Goal: Information Seeking & Learning: Learn about a topic

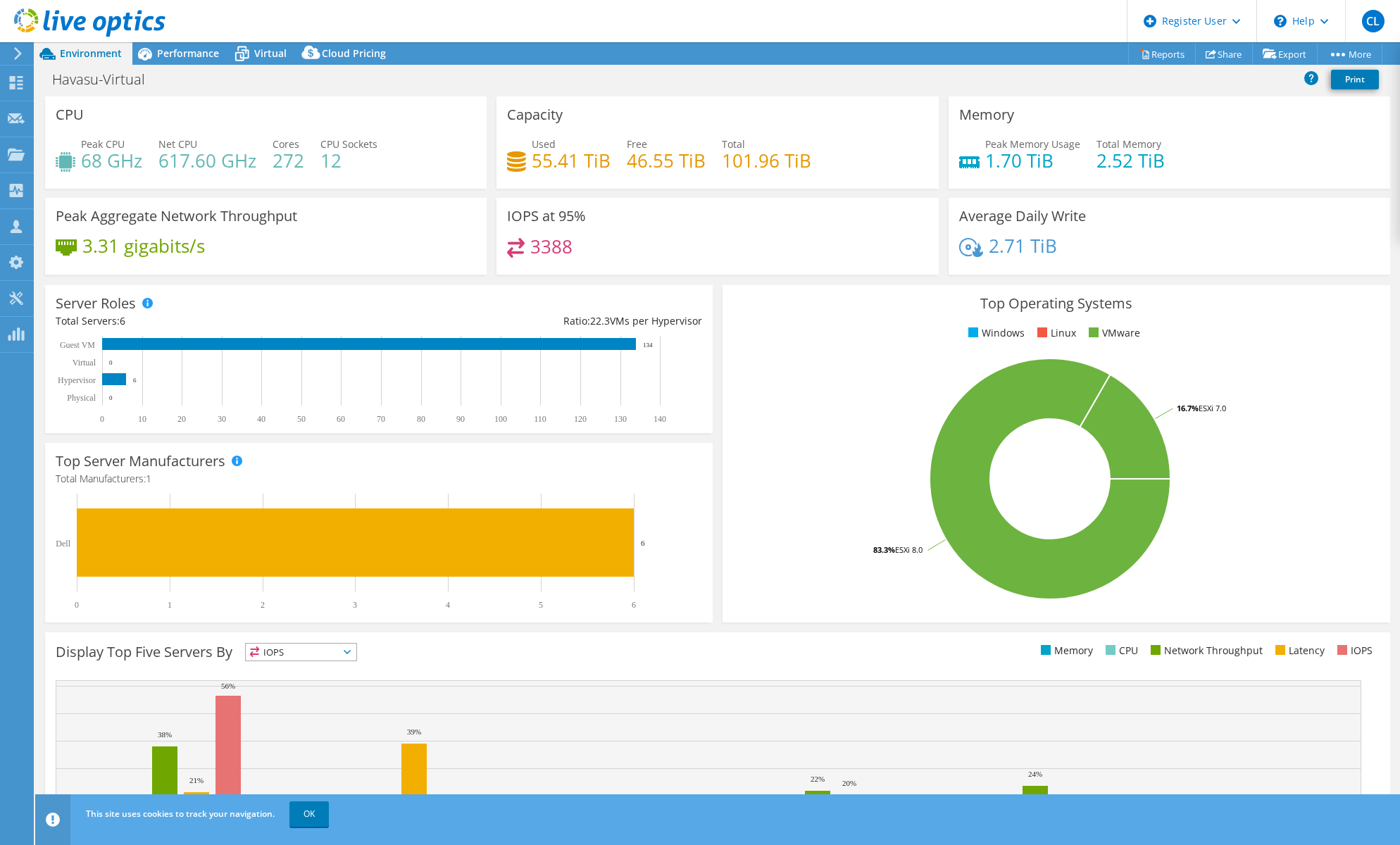
select select "USD"
click at [170, 54] on span "Performance" at bounding box center [188, 53] width 62 height 14
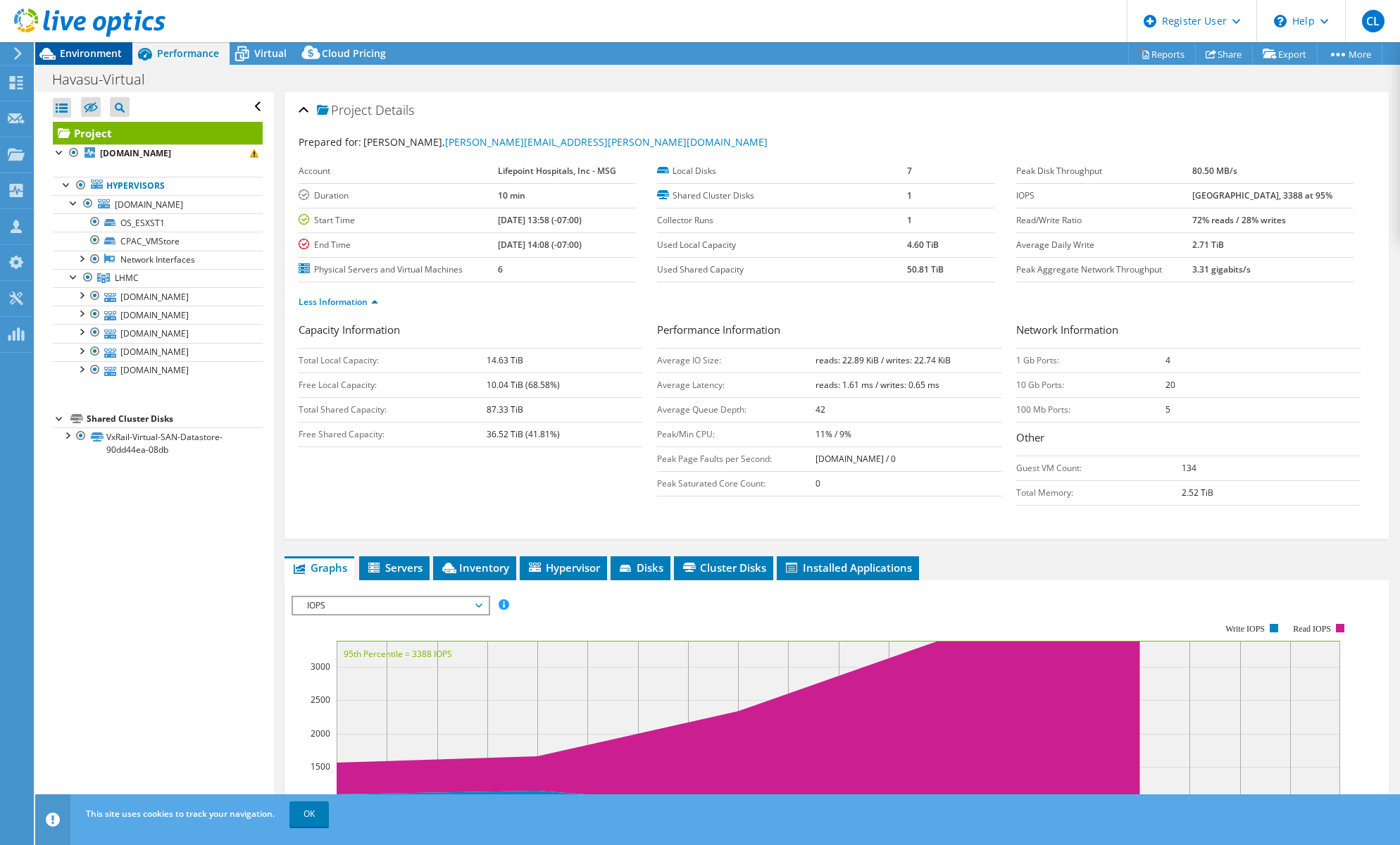
click at [91, 52] on span "Environment" at bounding box center [91, 53] width 62 height 14
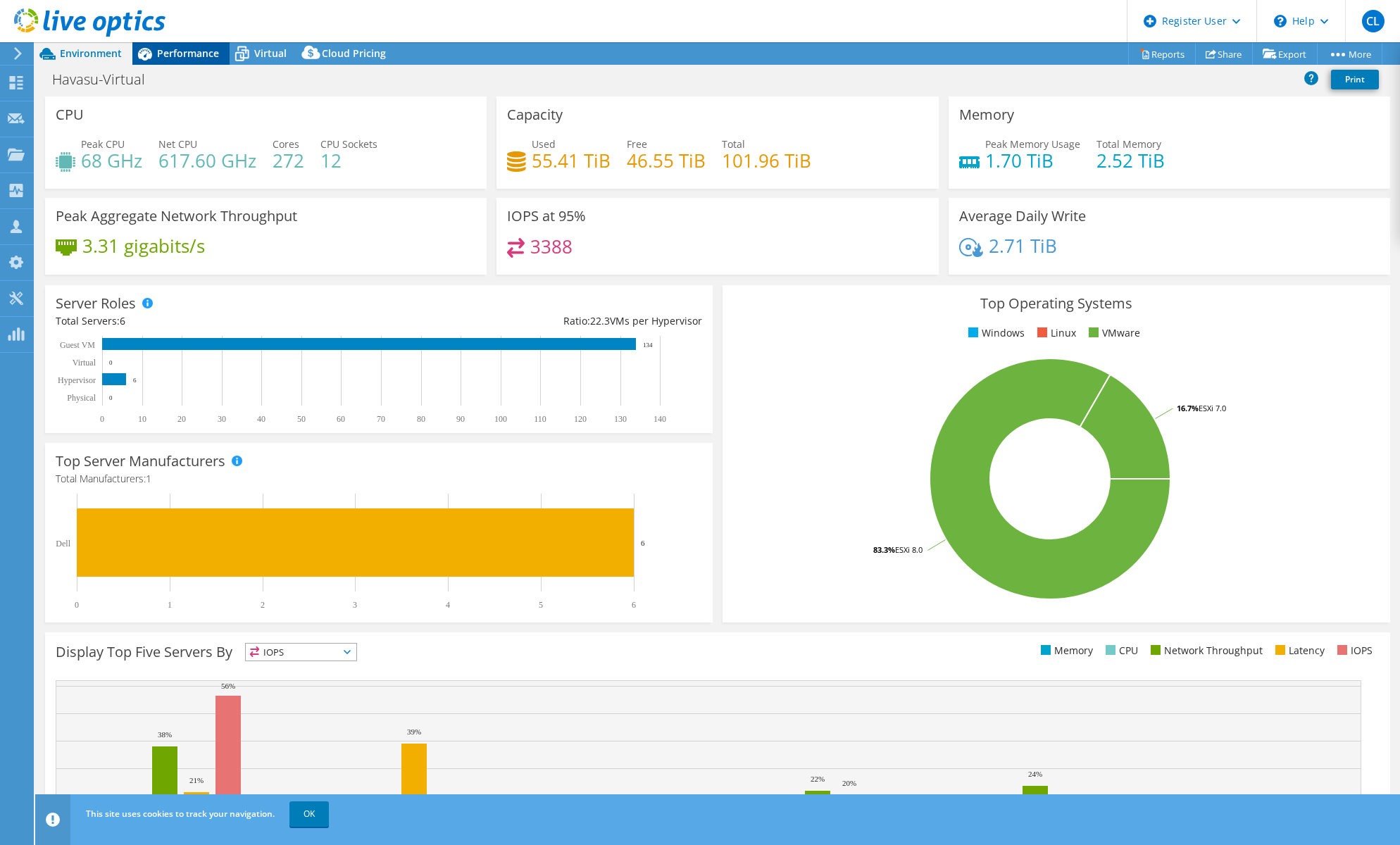
click at [175, 48] on span "Performance" at bounding box center [188, 53] width 62 height 14
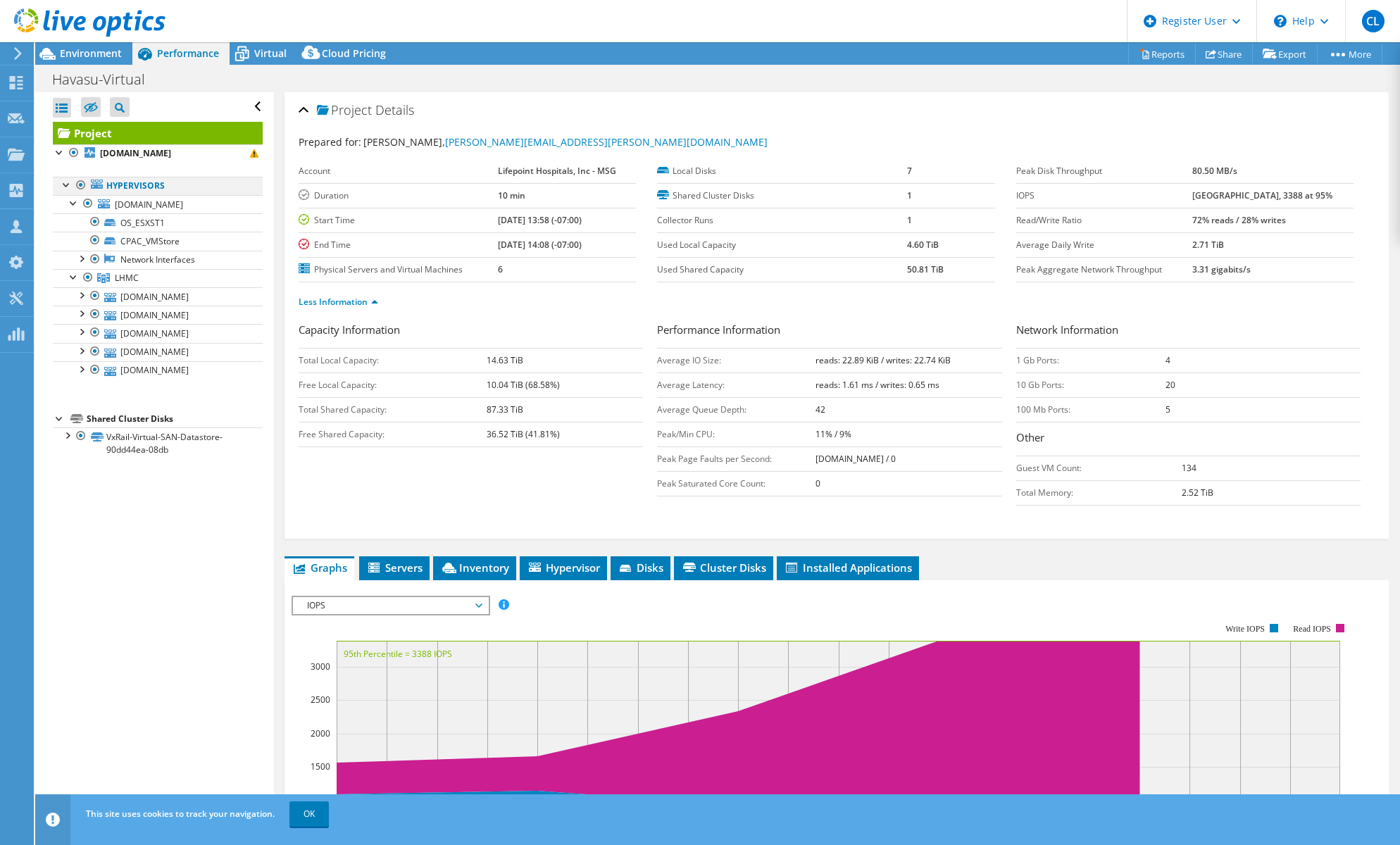
click at [65, 186] on div at bounding box center [67, 183] width 14 height 14
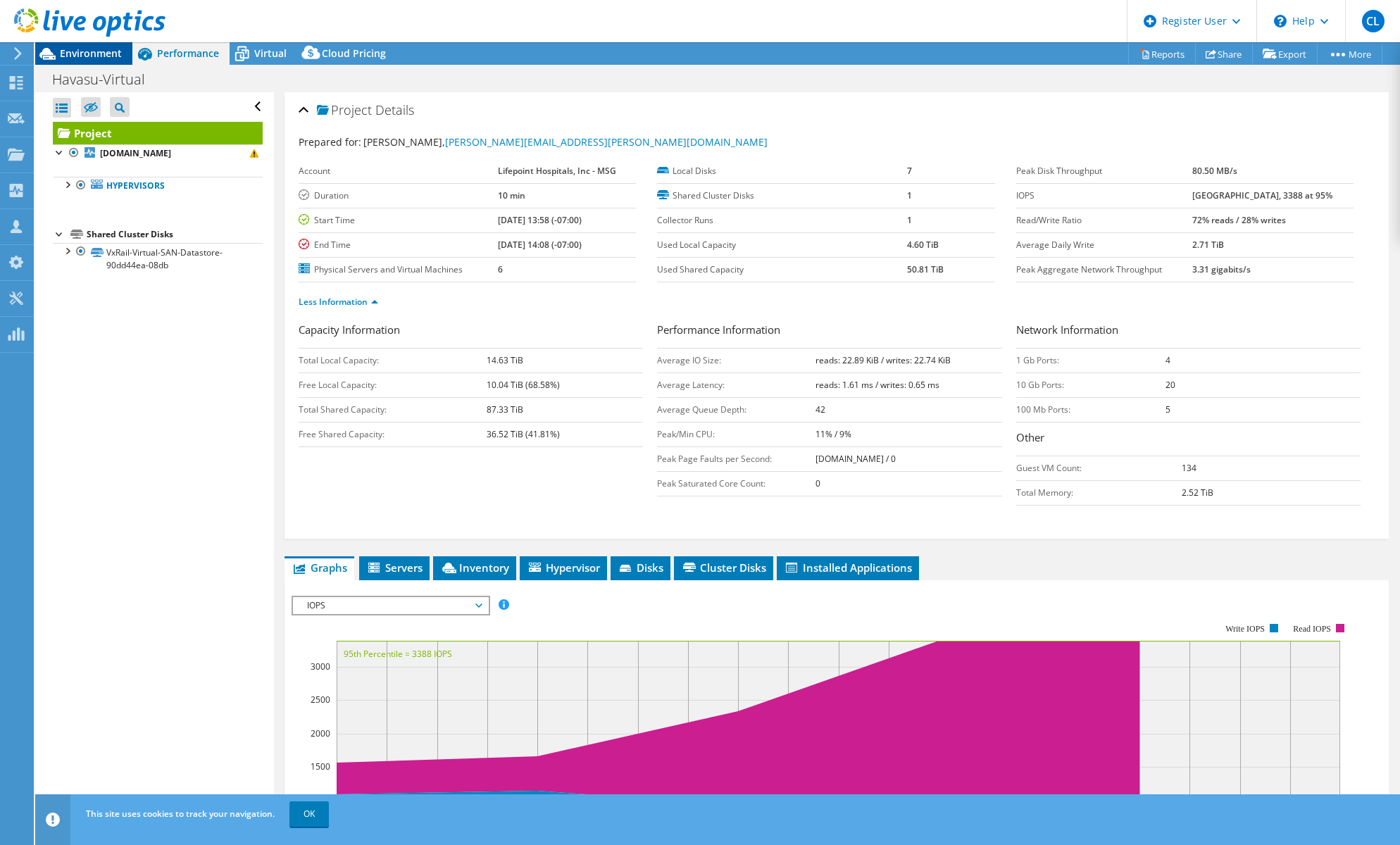
click at [111, 52] on span "Environment" at bounding box center [91, 53] width 62 height 14
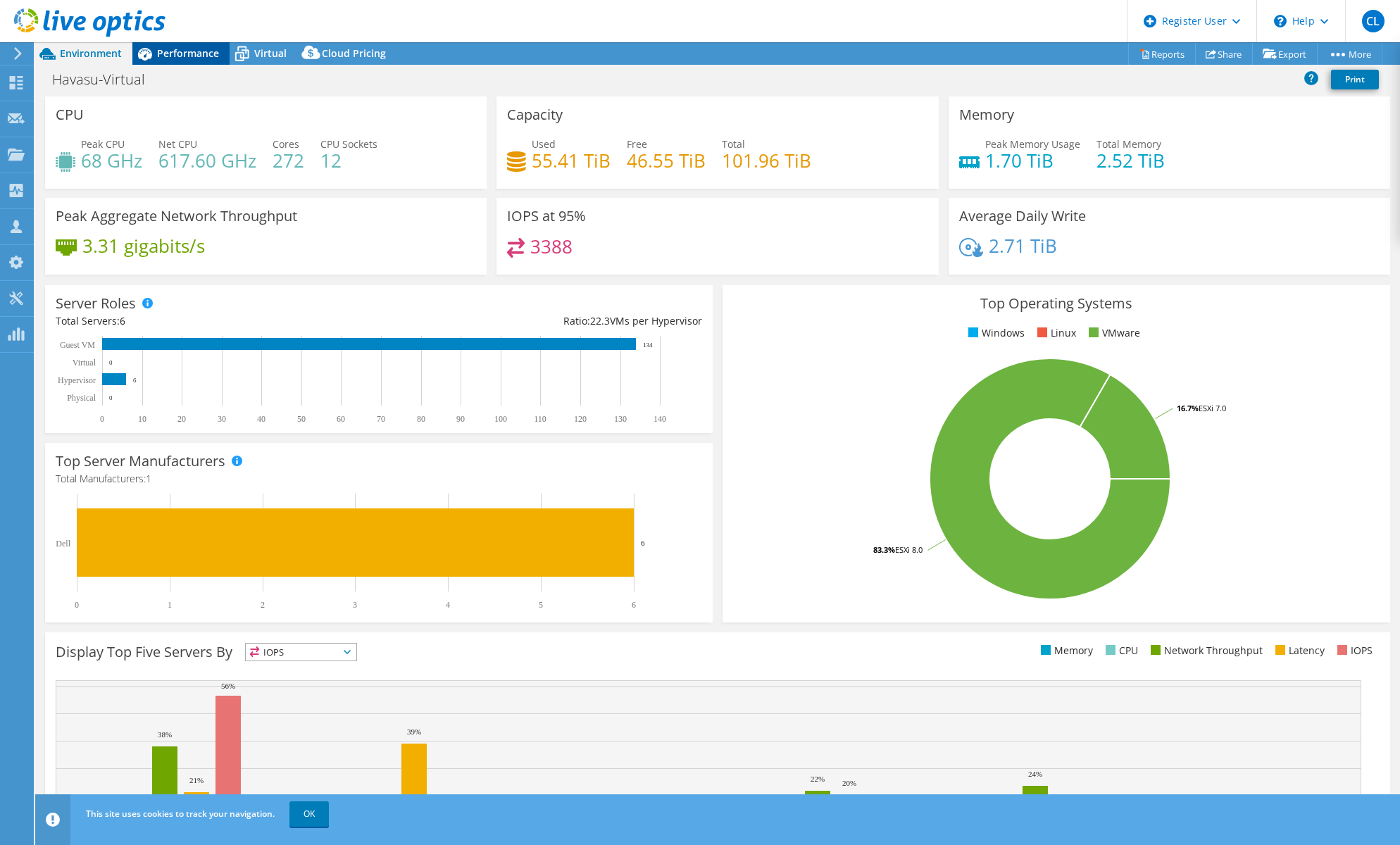
click at [184, 53] on span "Performance" at bounding box center [188, 53] width 62 height 14
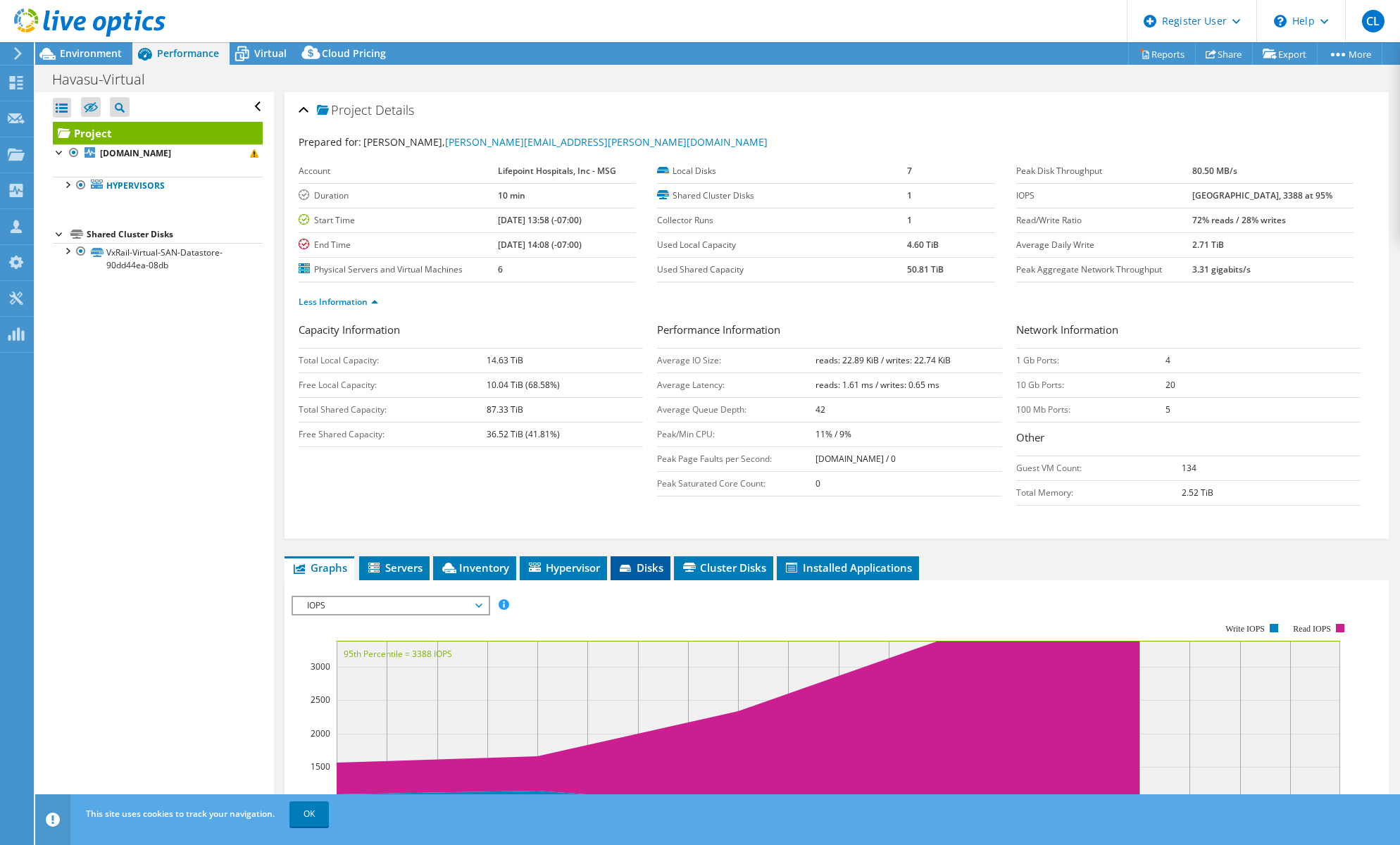
click at [641, 562] on span "Disks" at bounding box center [640, 567] width 46 height 14
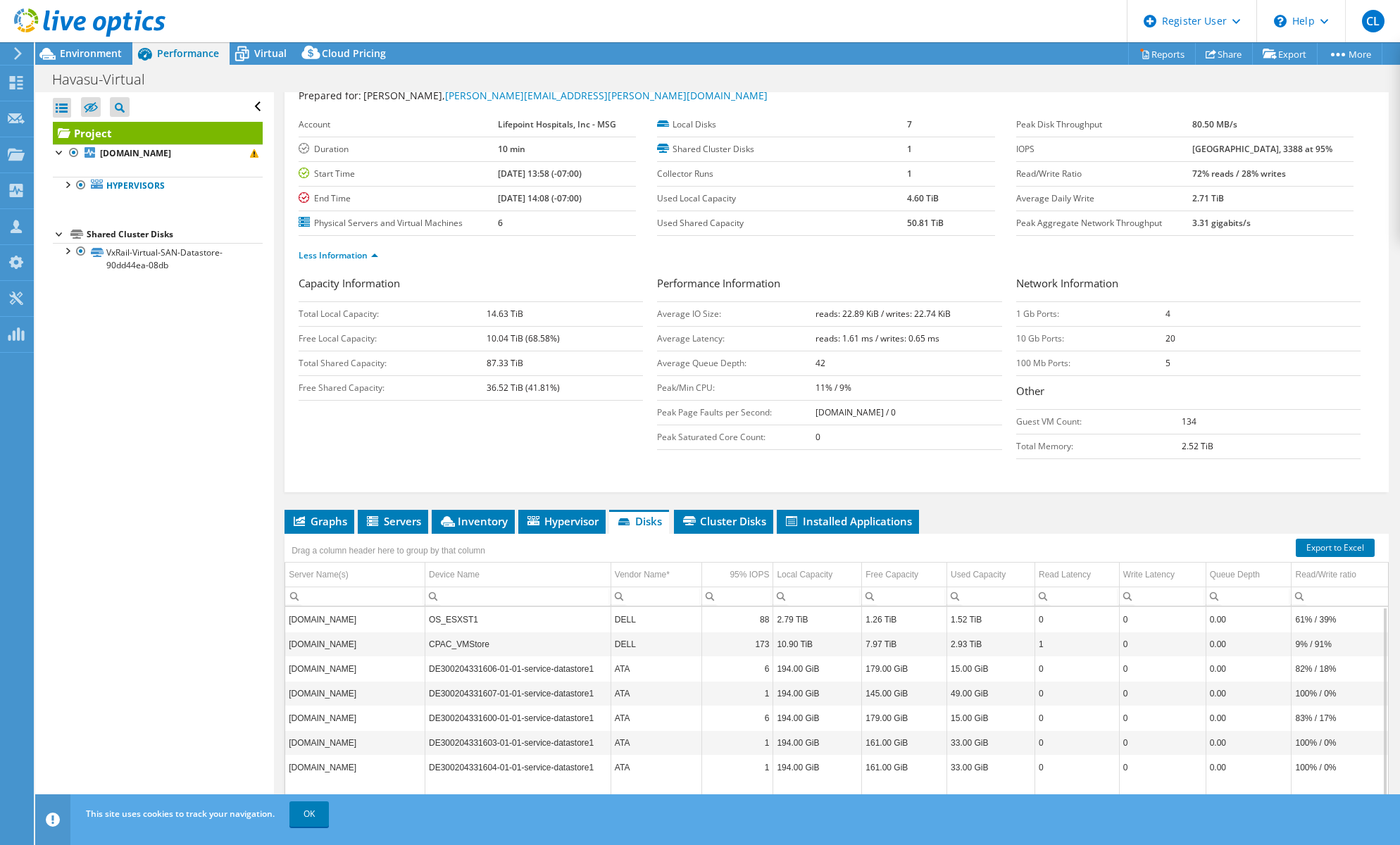
scroll to position [115, 0]
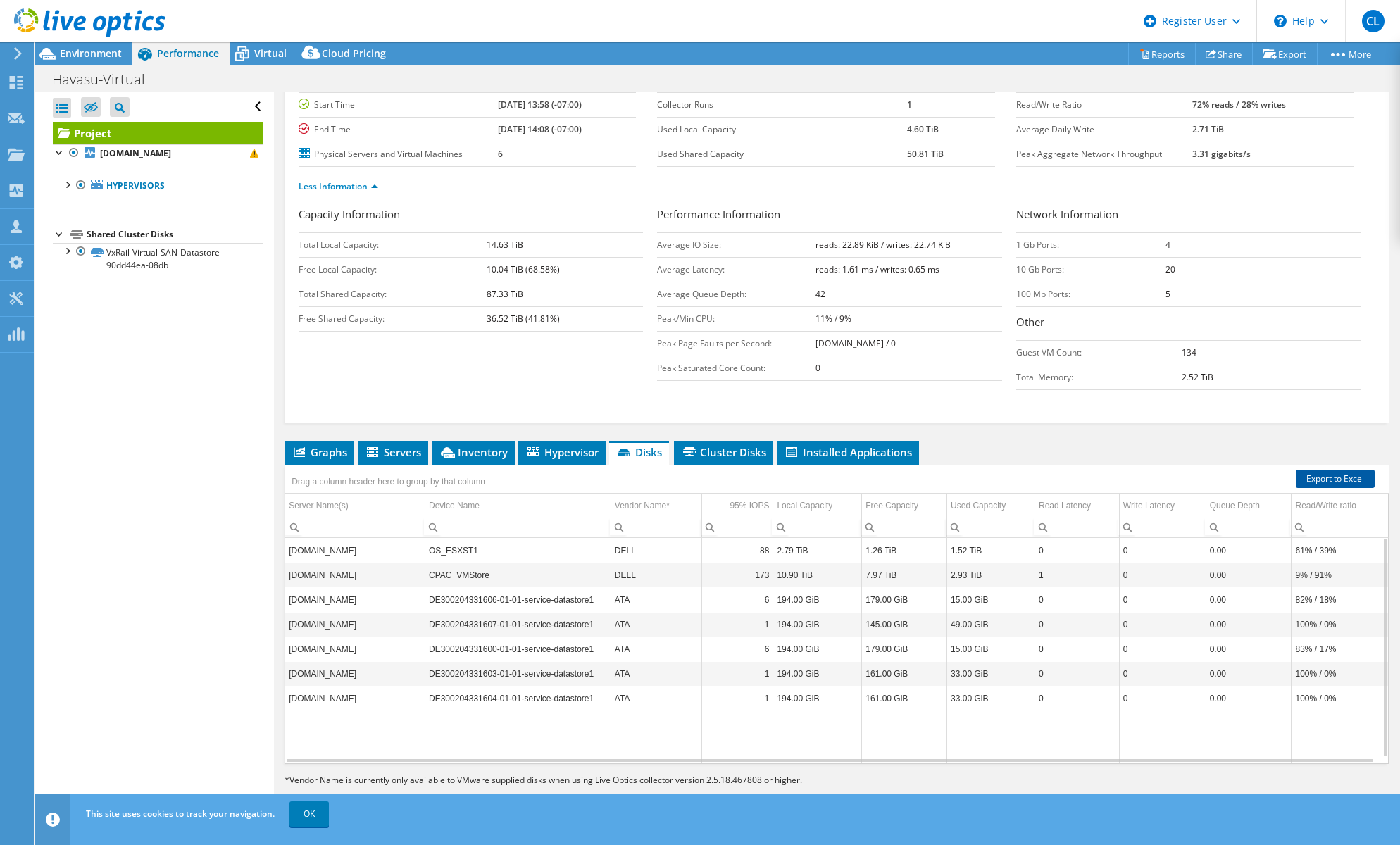
click at [1339, 484] on link "Export to Excel" at bounding box center [1334, 479] width 79 height 18
click at [79, 51] on span "Environment" at bounding box center [91, 53] width 62 height 14
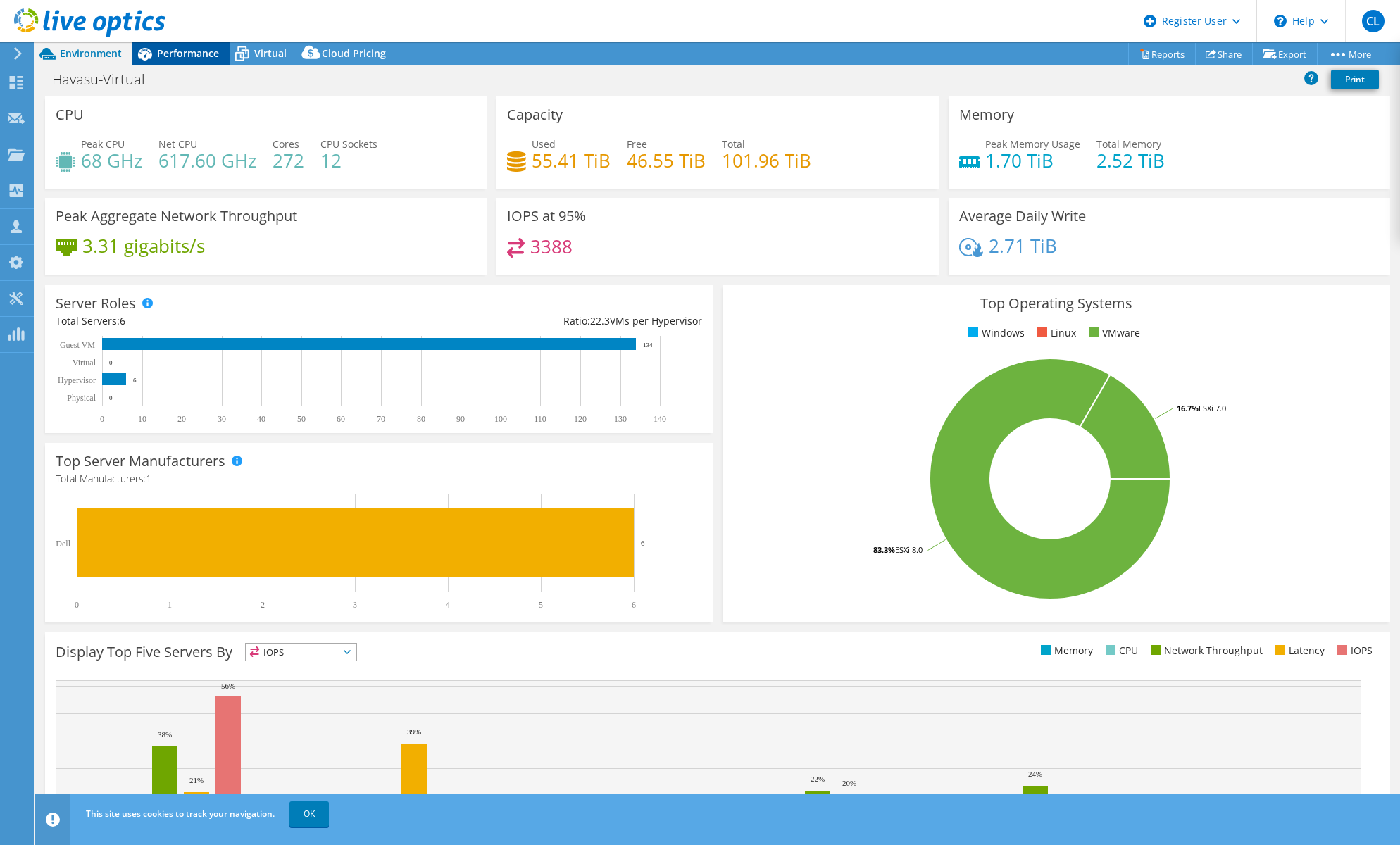
click at [183, 44] on div "Performance" at bounding box center [181, 53] width 97 height 23
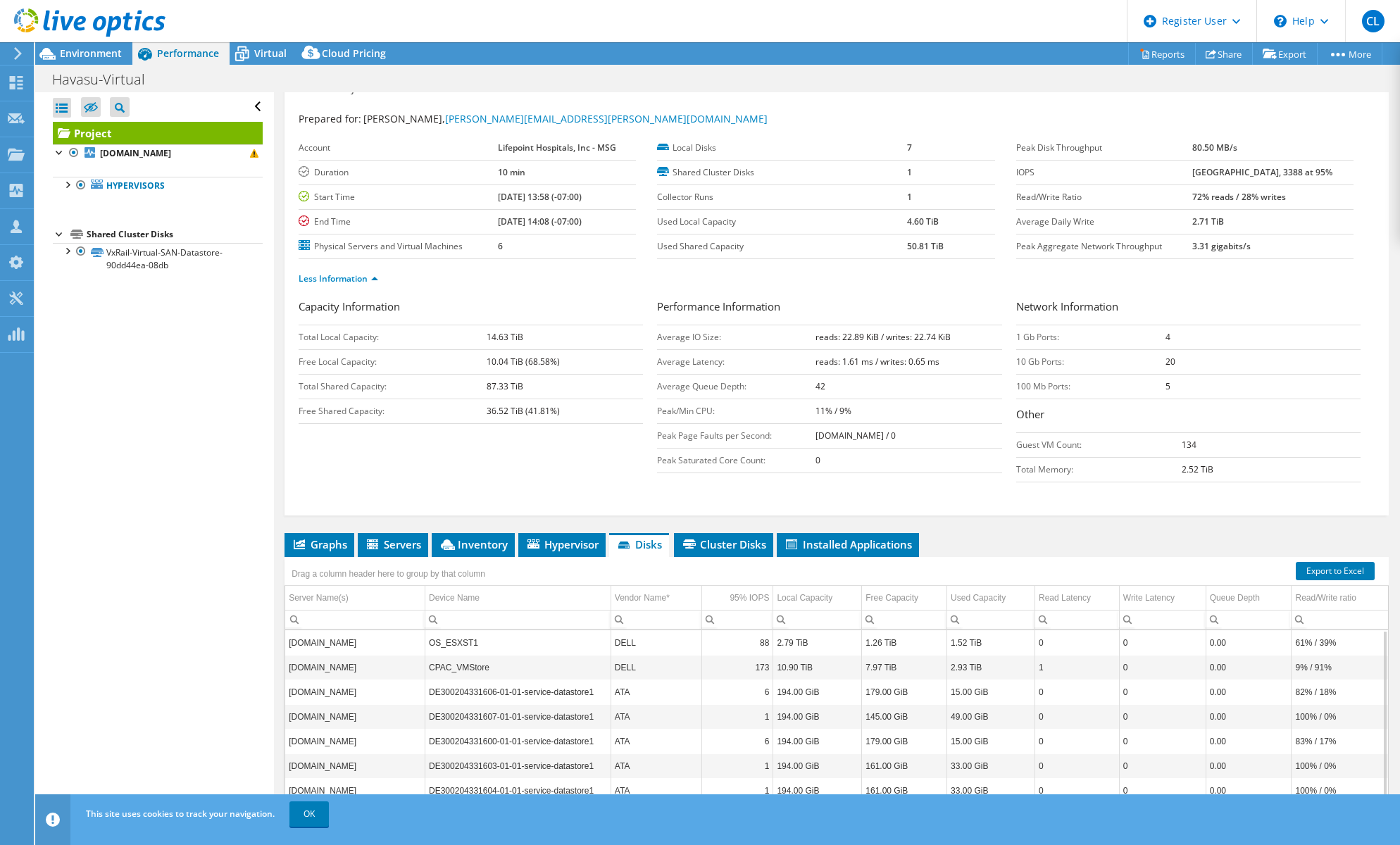
scroll to position [0, 0]
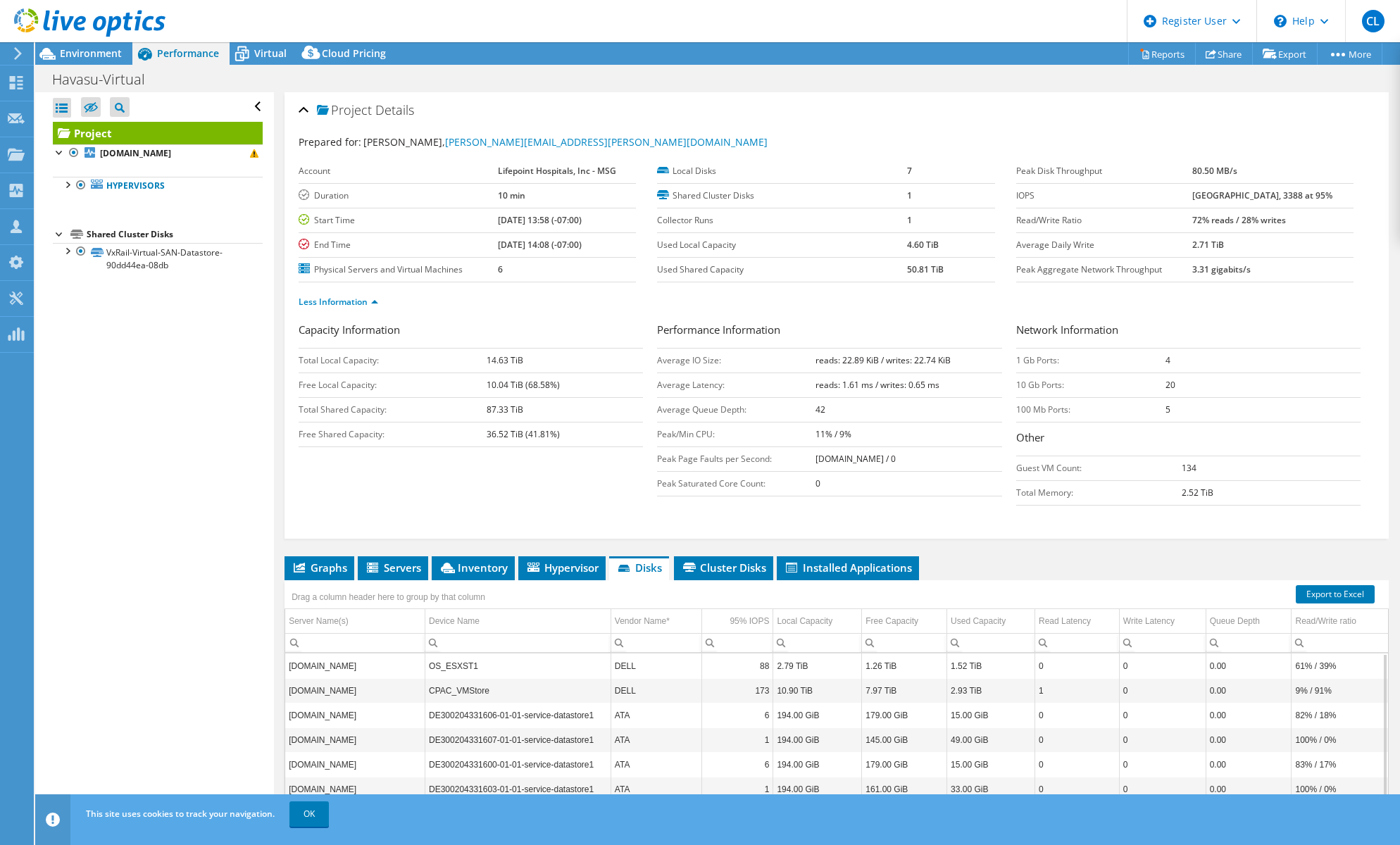
drag, startPoint x: 1202, startPoint y: 470, endPoint x: 1157, endPoint y: 471, distance: 45.0
click at [1157, 471] on tr "Guest VM Count: 134" at bounding box center [1187, 468] width 344 height 25
click at [71, 183] on div at bounding box center [67, 183] width 14 height 14
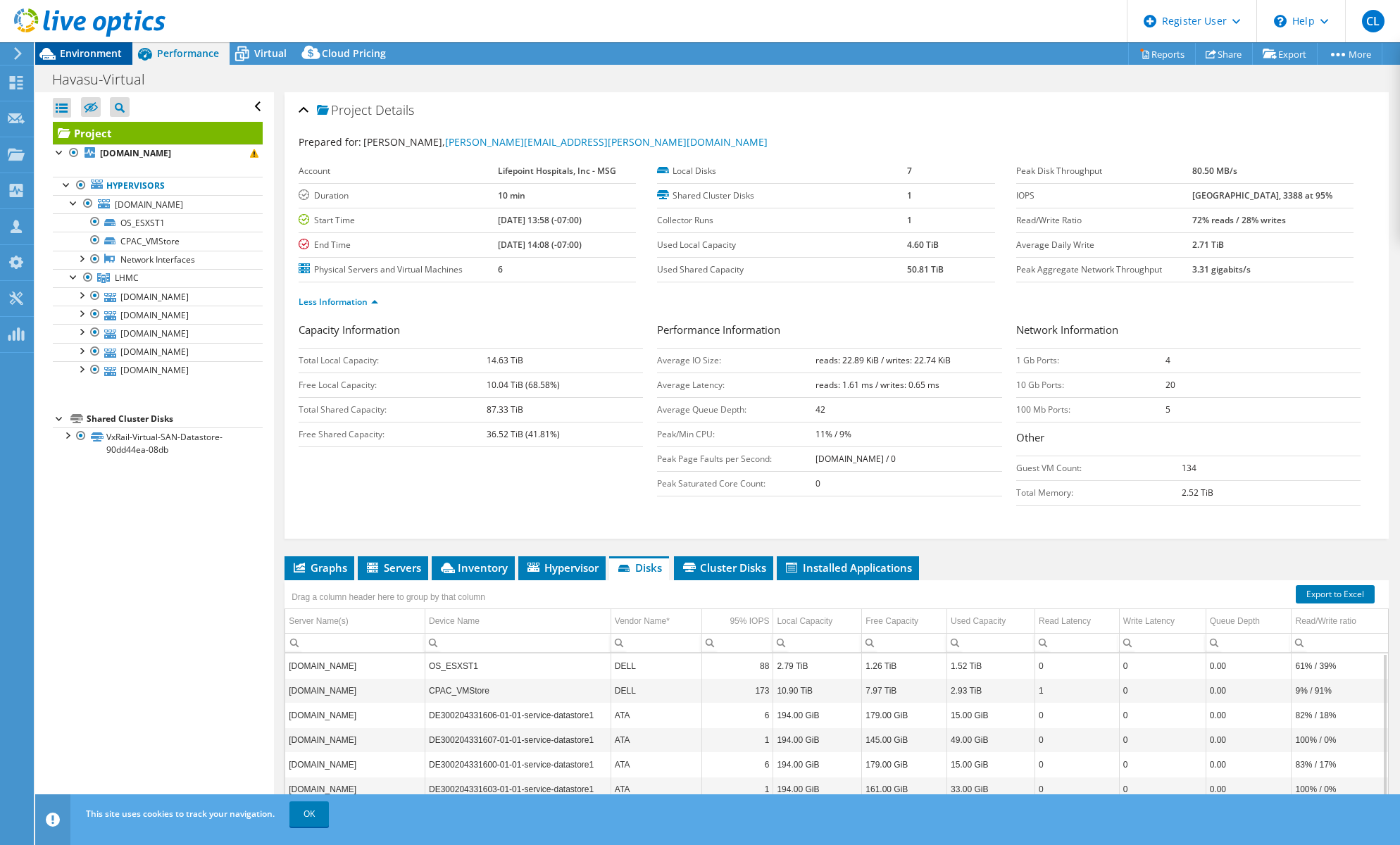
click at [99, 53] on span "Environment" at bounding box center [91, 53] width 62 height 14
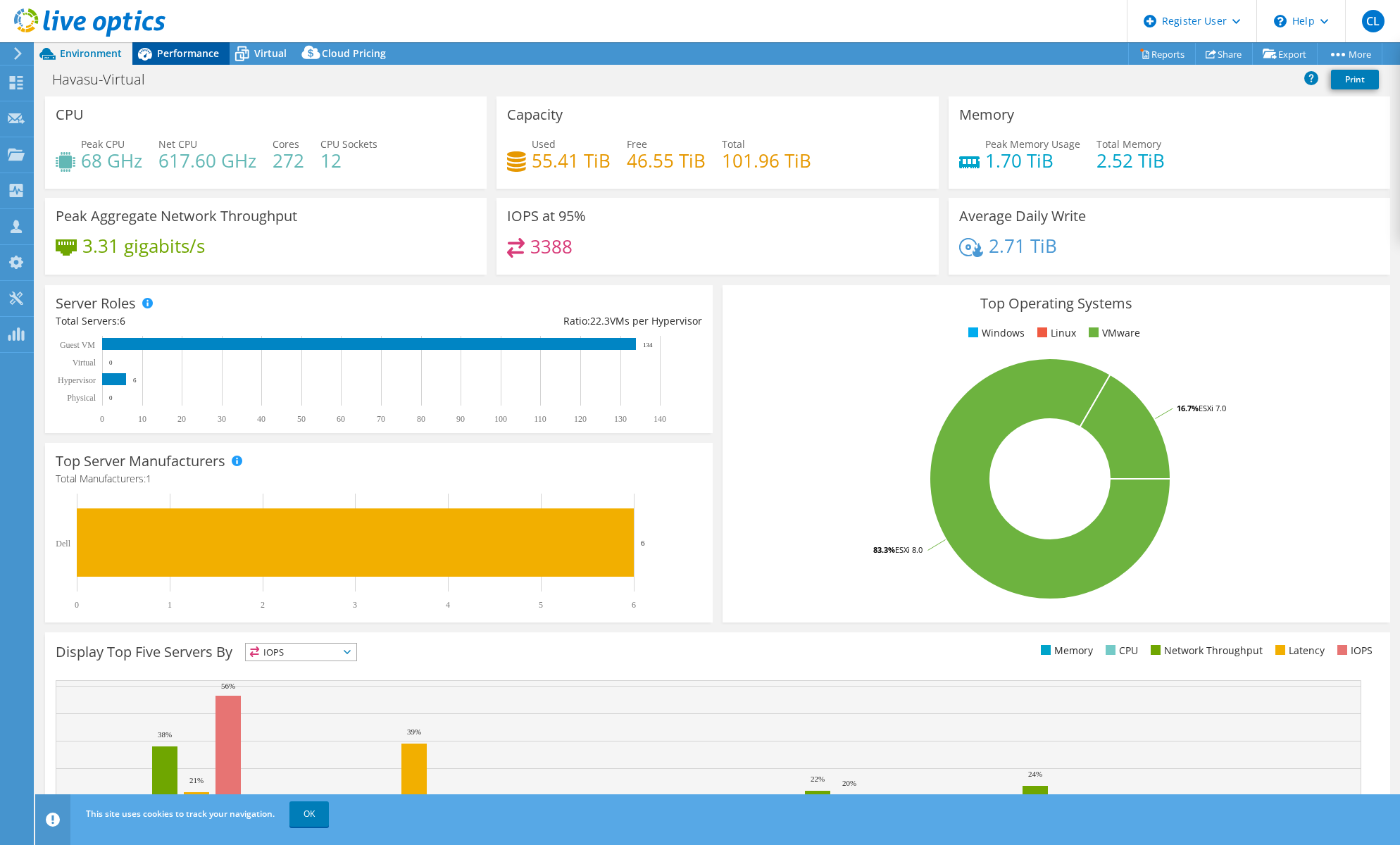
click at [193, 56] on span "Performance" at bounding box center [188, 53] width 62 height 14
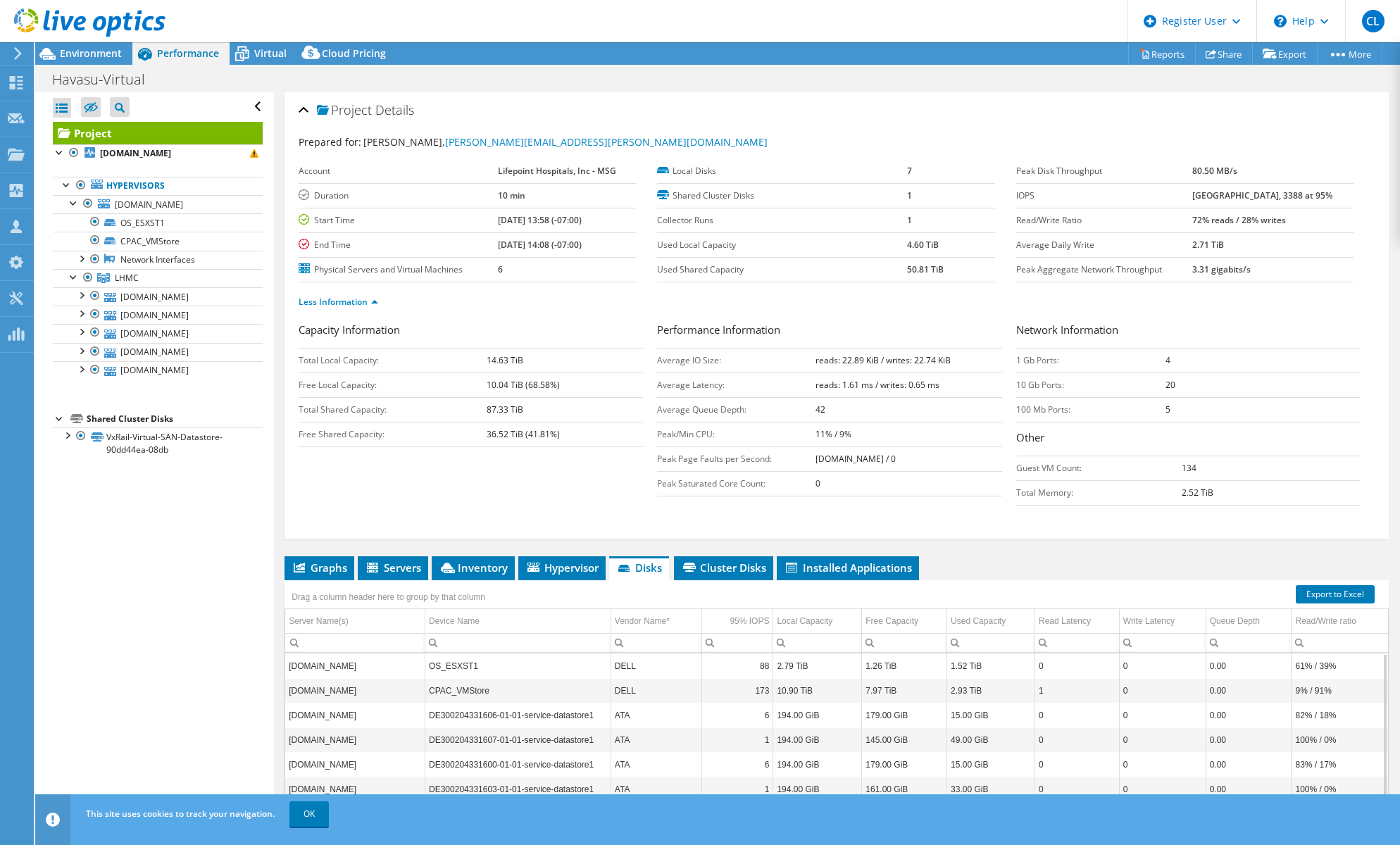
click at [619, 301] on ul "Less Information" at bounding box center [837, 300] width 1076 height 19
click at [85, 48] on span "Environment" at bounding box center [91, 53] width 62 height 14
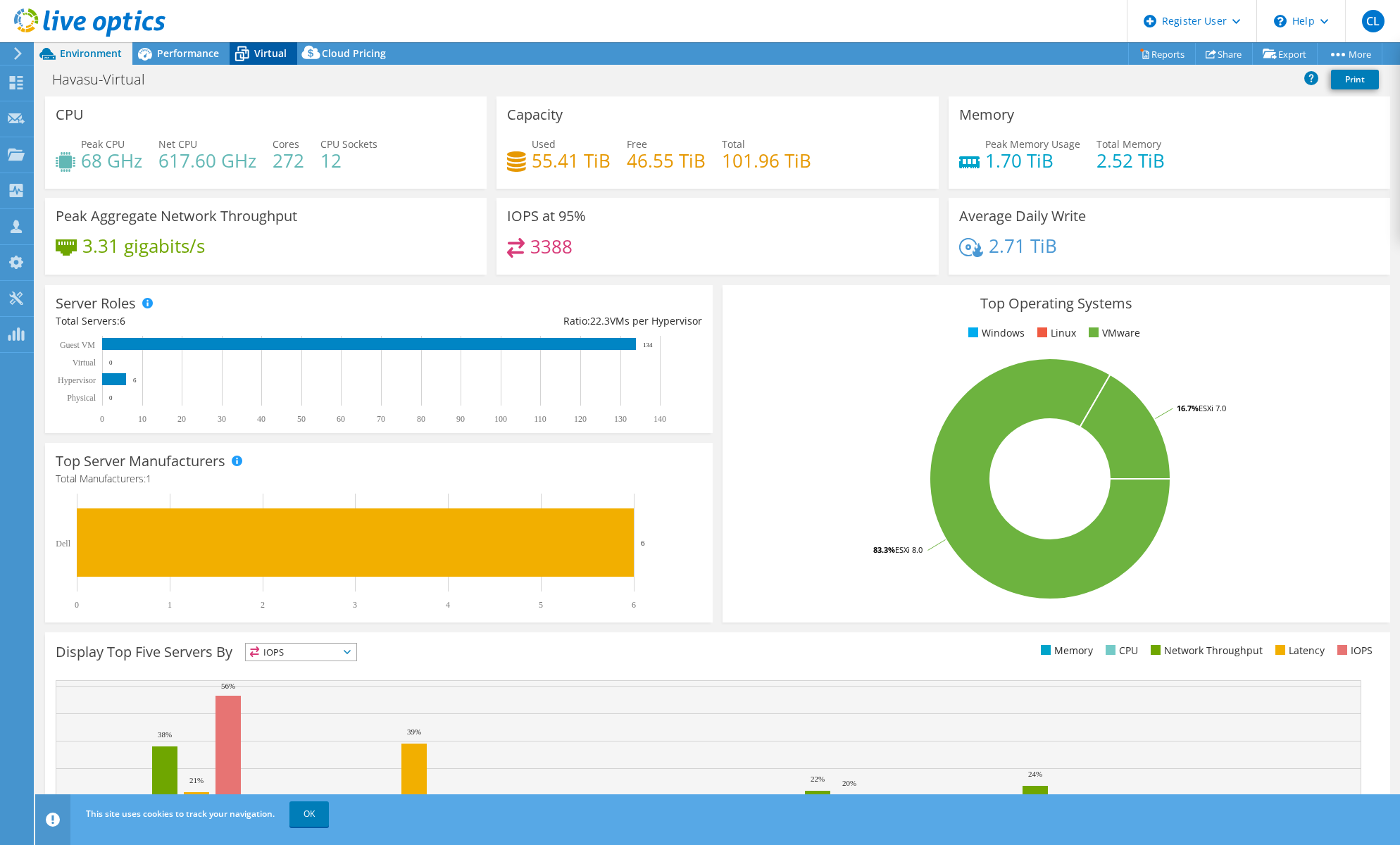
click at [270, 51] on span "Virtual" at bounding box center [269, 53] width 32 height 14
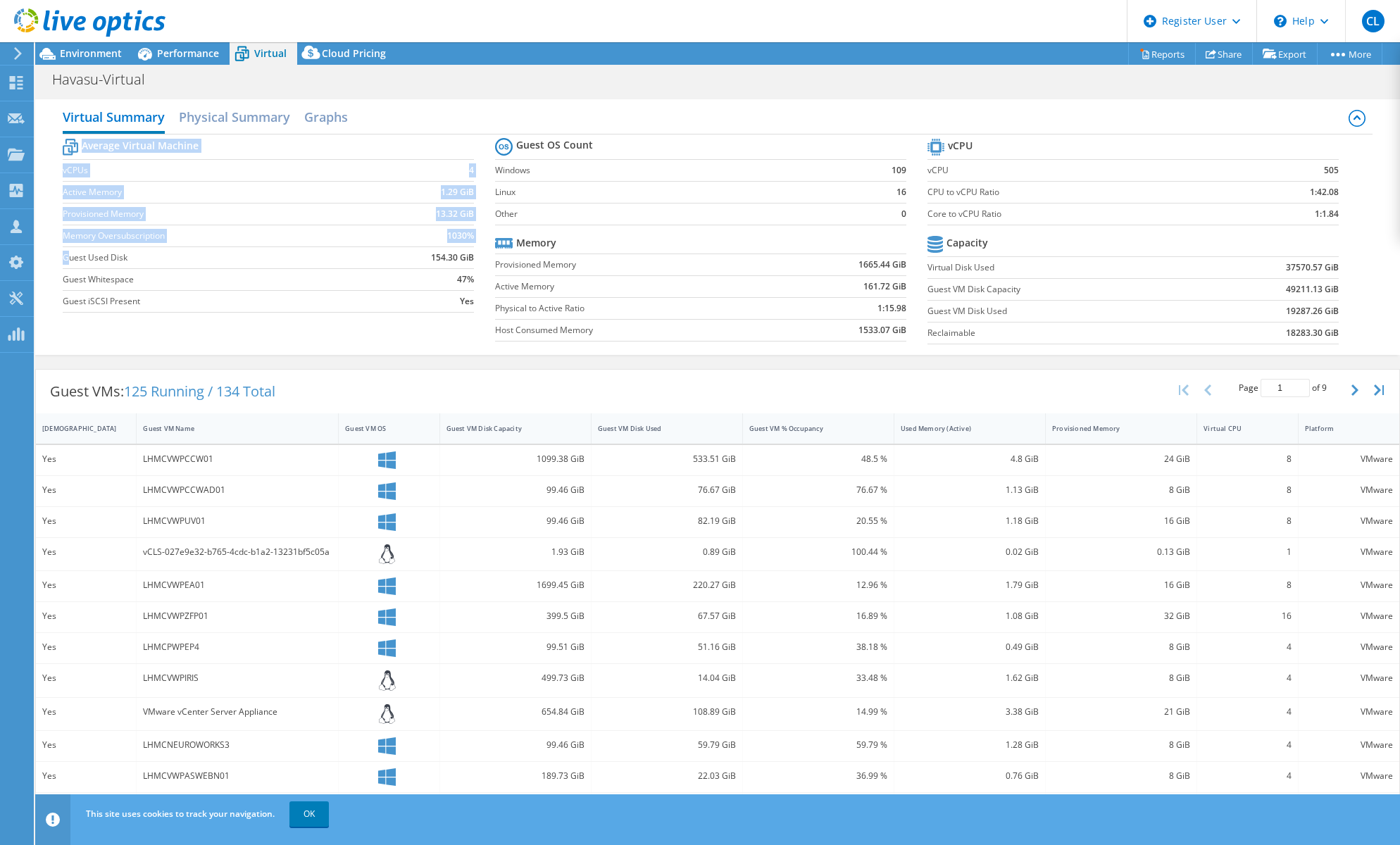
drag, startPoint x: 66, startPoint y: 256, endPoint x: 472, endPoint y: 256, distance: 406.0
click at [472, 256] on section "Average Virtual Machine vCPUs 4 Active Memory 1.29 GiB Provisioned Memory 13.32…" at bounding box center [279, 227] width 432 height 185
click at [480, 254] on section "Average Virtual Machine vCPUs 4 Active Memory 1.29 GiB Provisioned Memory 13.32…" at bounding box center [279, 227] width 432 height 185
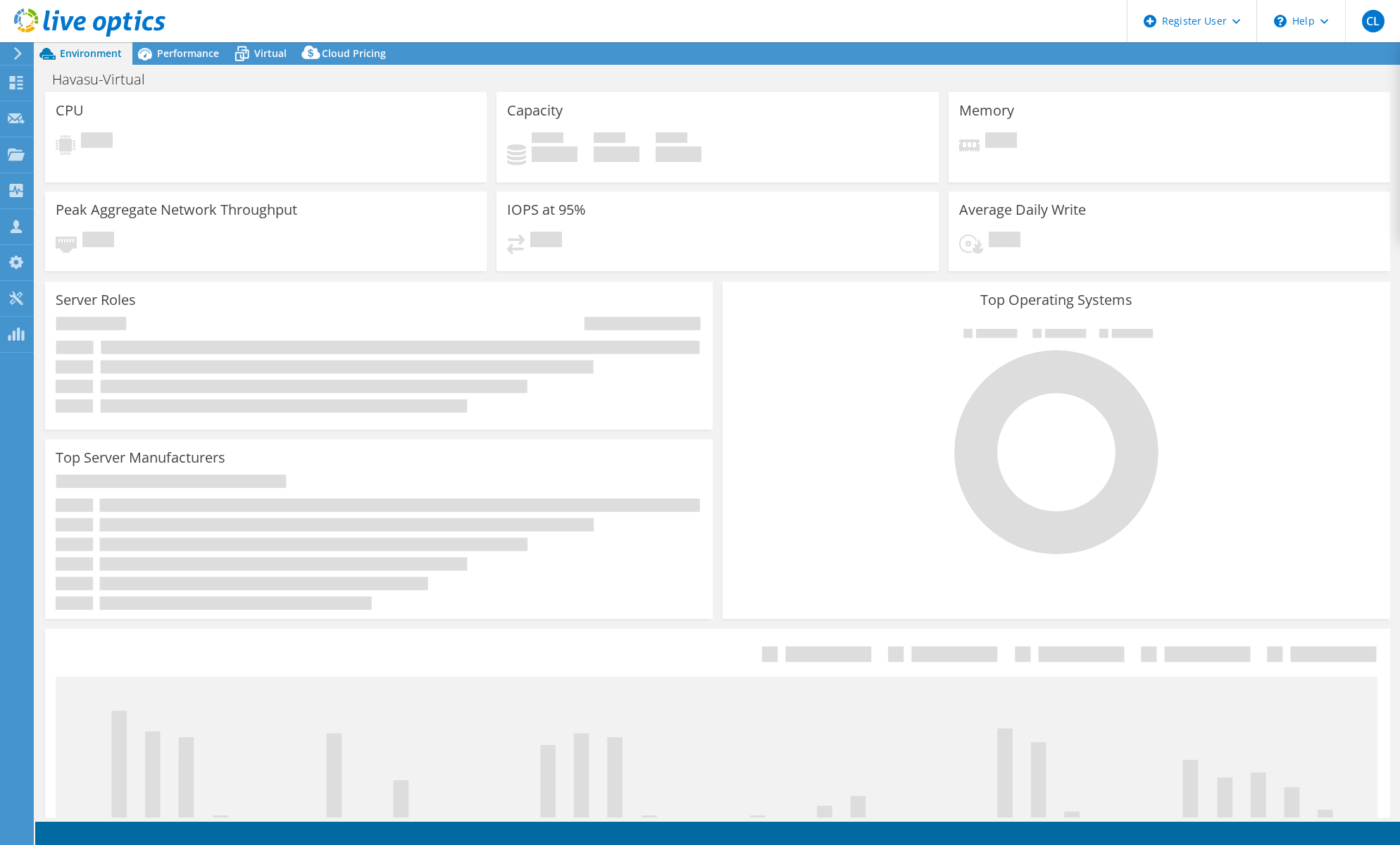
select select "USD"
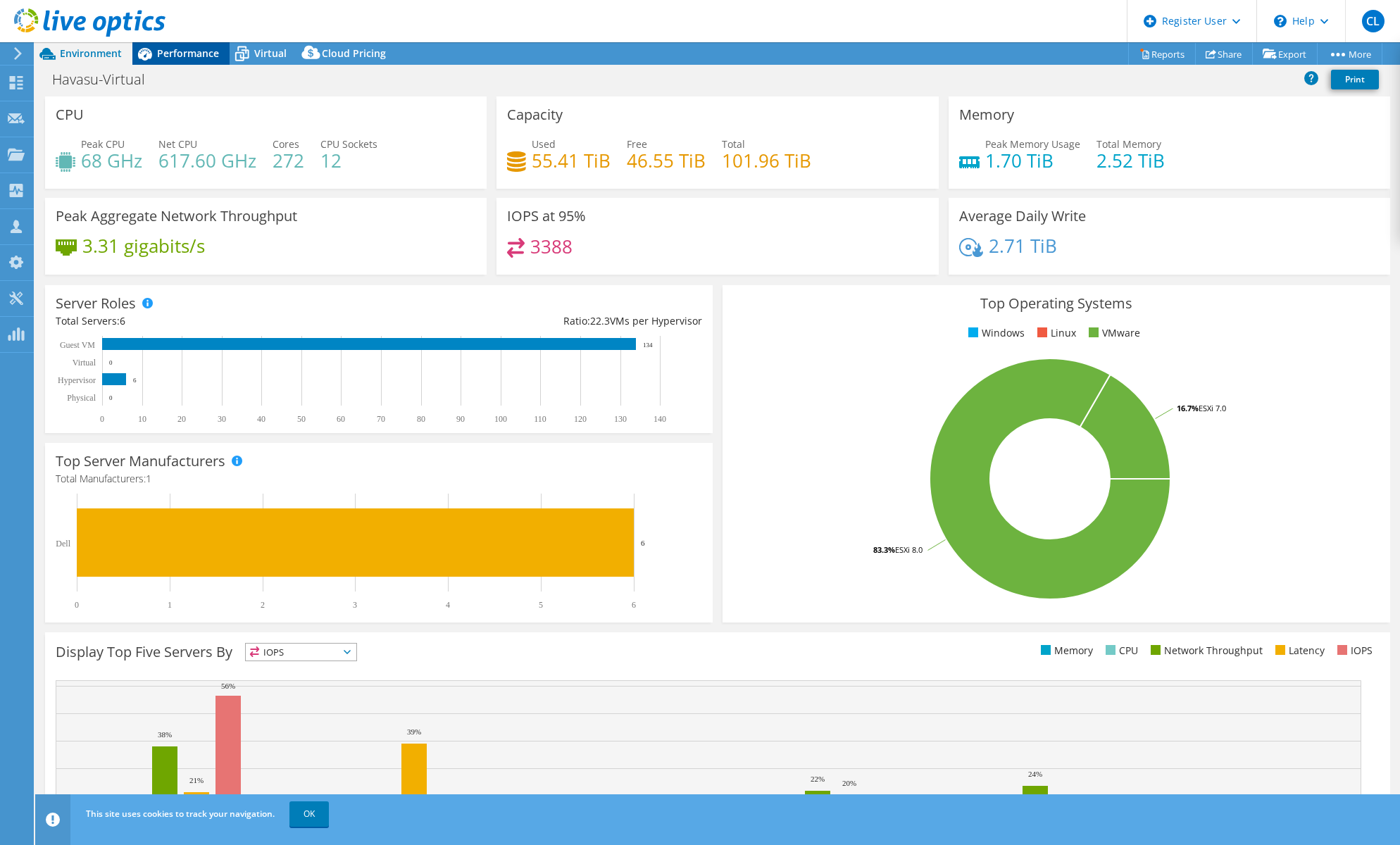
click at [167, 49] on span "Performance" at bounding box center [188, 53] width 62 height 14
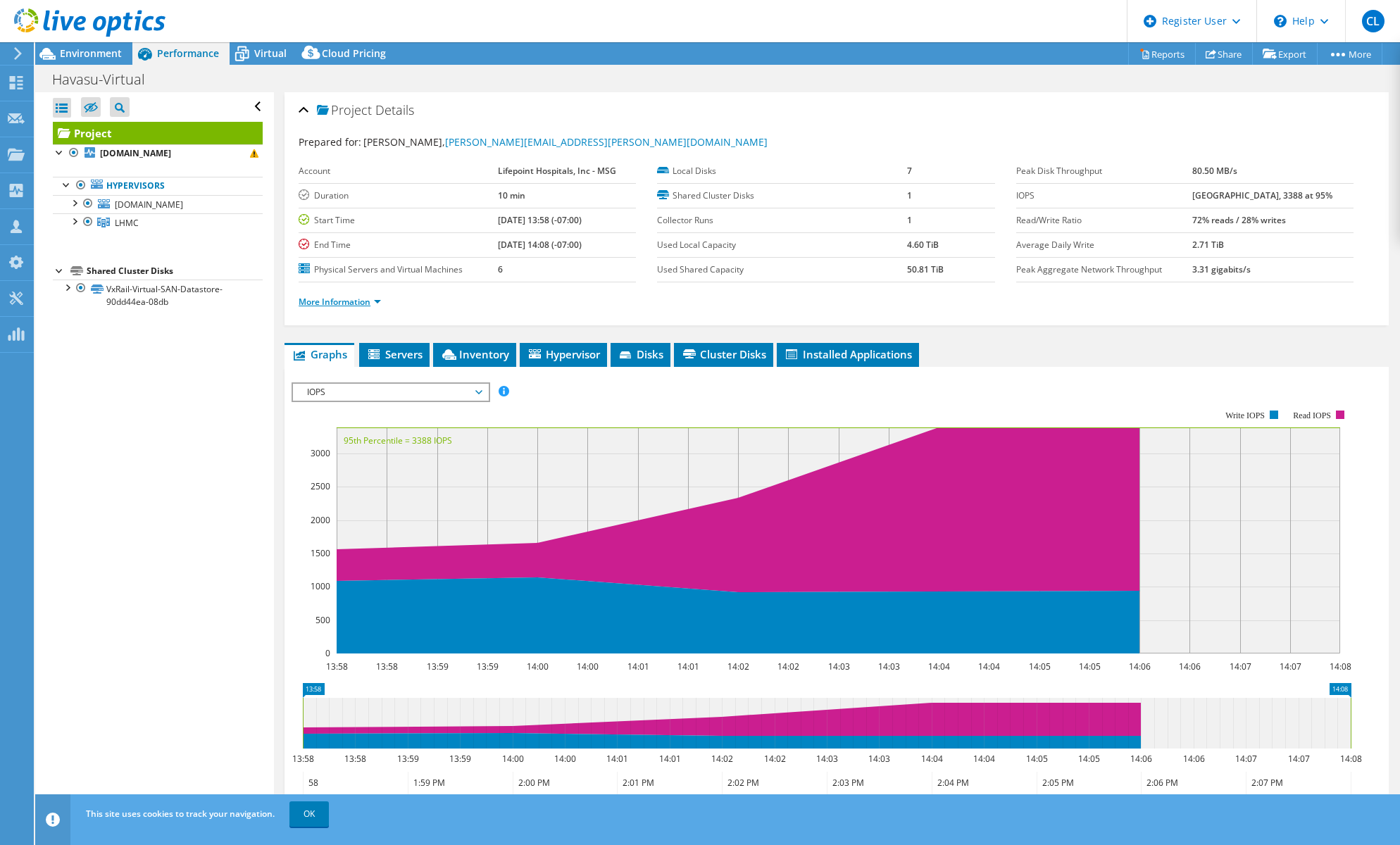
click at [333, 301] on link "More Information" at bounding box center [340, 301] width 82 height 12
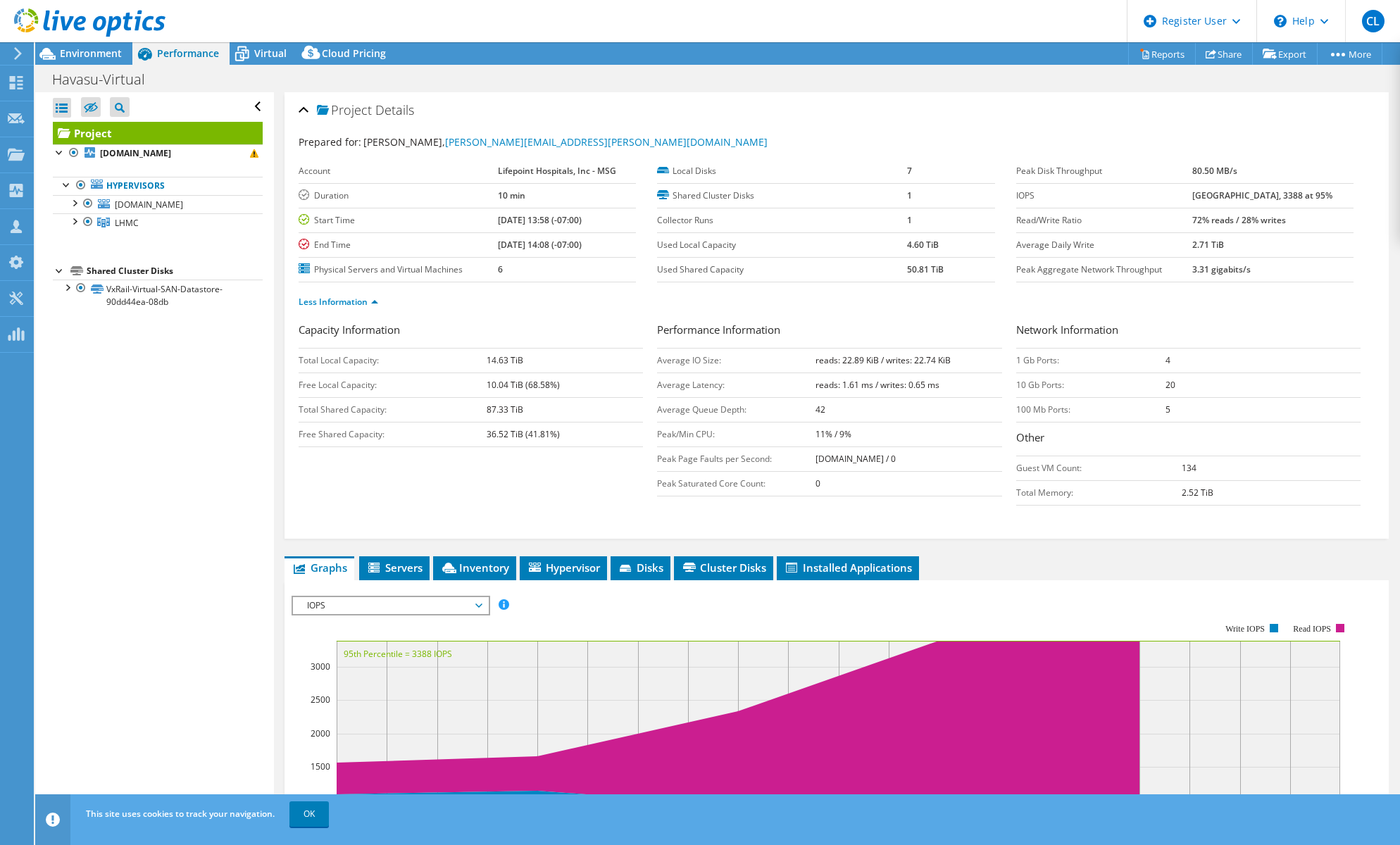
drag, startPoint x: 484, startPoint y: 407, endPoint x: 549, endPoint y: 414, distance: 65.4
click at [549, 414] on tr "Total Shared Capacity: 87.33 TiB" at bounding box center [470, 409] width 344 height 25
click at [109, 48] on span "Environment" at bounding box center [91, 53] width 62 height 14
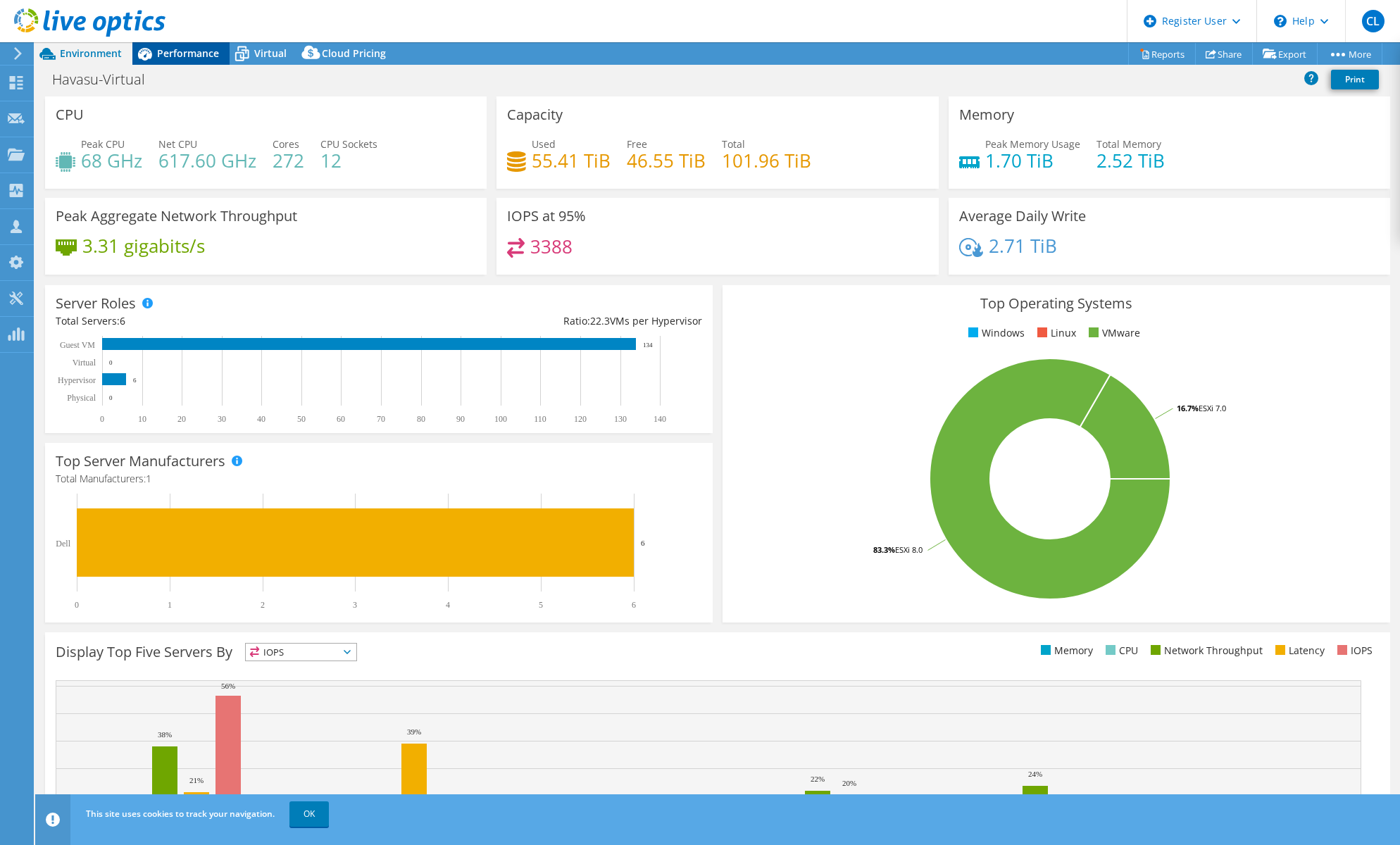
click at [198, 53] on span "Performance" at bounding box center [188, 53] width 62 height 14
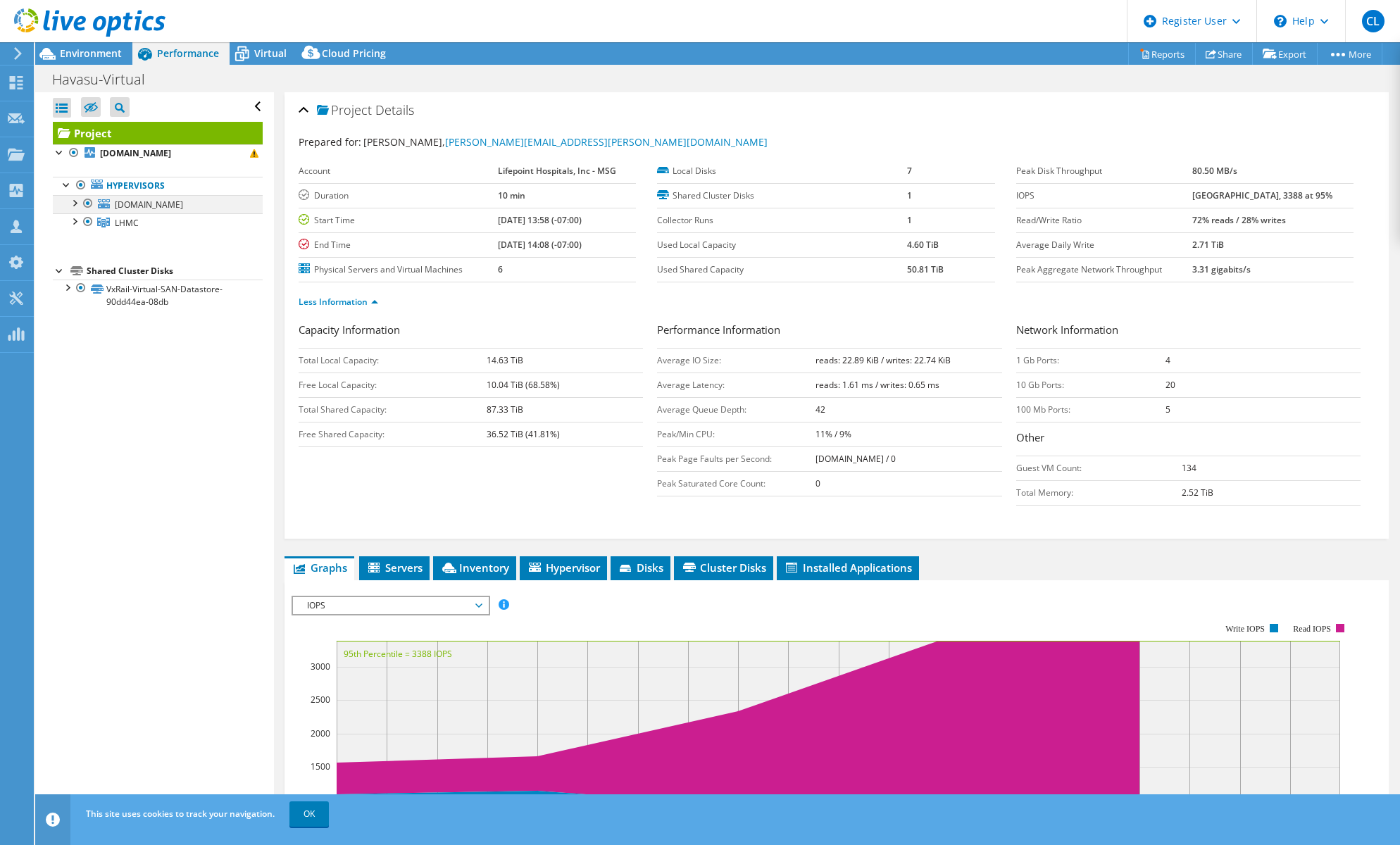
click at [70, 201] on div at bounding box center [73, 202] width 14 height 14
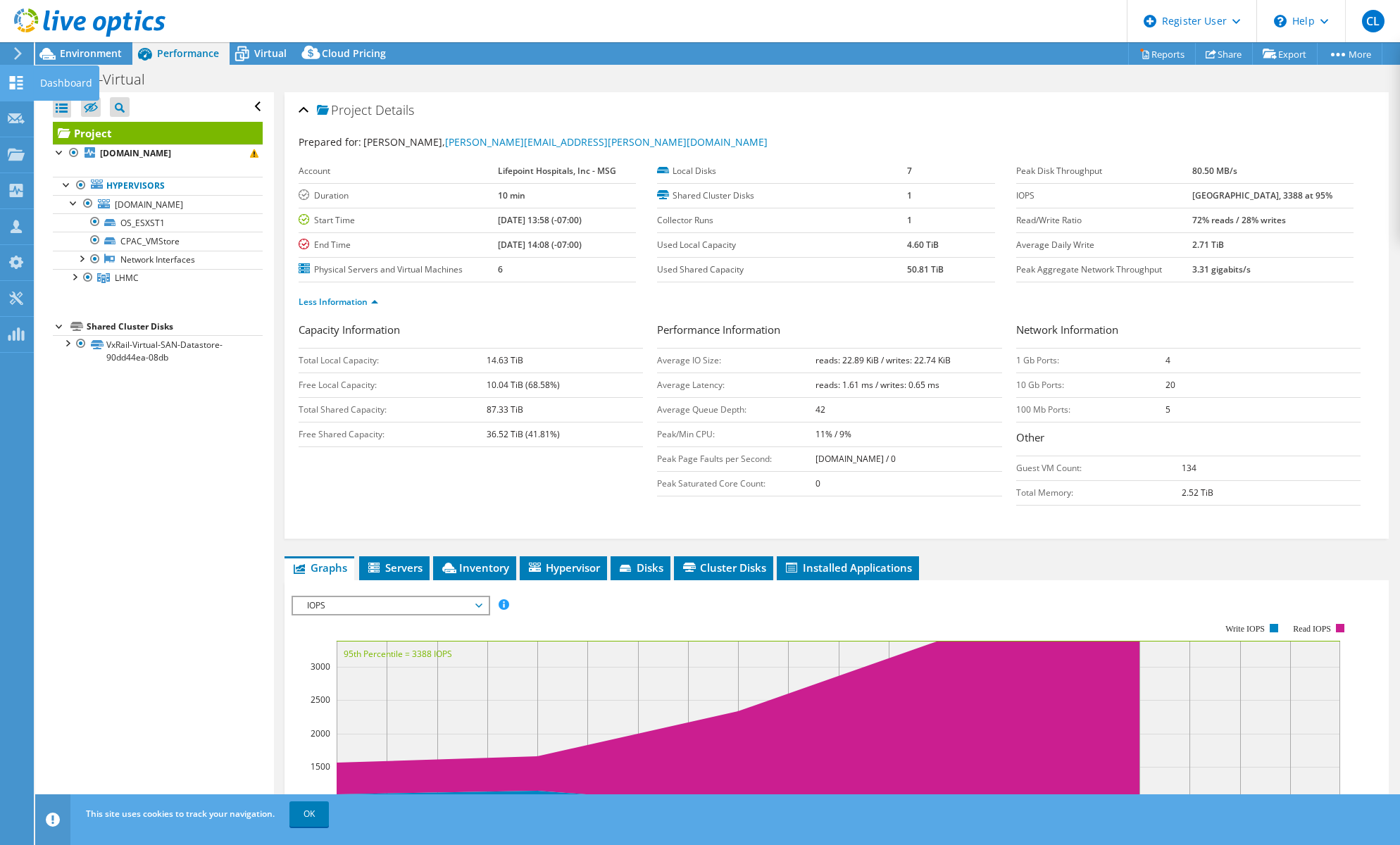
click at [11, 90] on div at bounding box center [16, 84] width 17 height 16
